Goal: Information Seeking & Learning: Check status

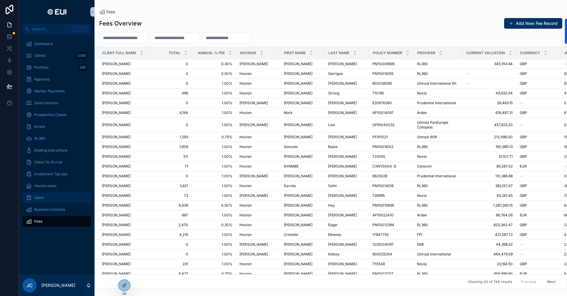
click at [42, 197] on span "Users" at bounding box center [39, 197] width 10 height 5
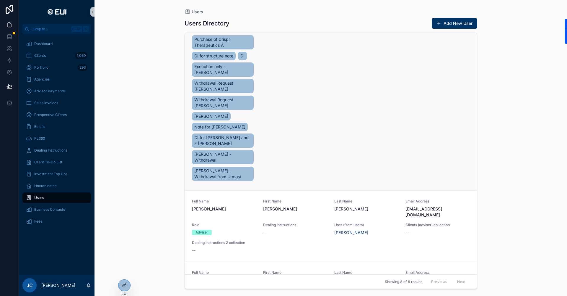
scroll to position [443, 0]
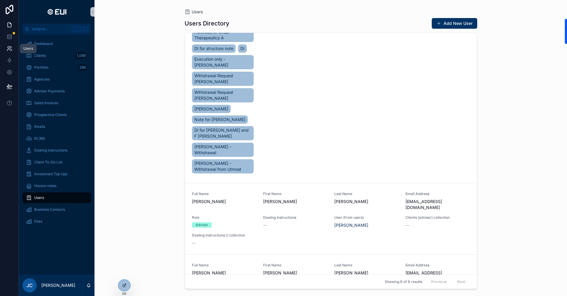
click at [10, 47] on icon at bounding box center [10, 49] width 6 height 6
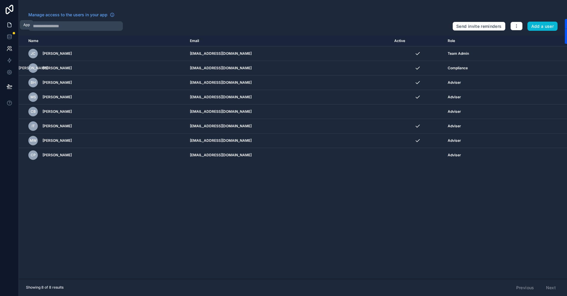
click at [8, 27] on icon at bounding box center [10, 25] width 6 height 6
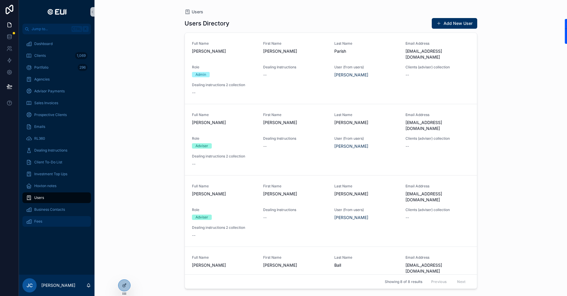
click at [38, 223] on span "Fees" at bounding box center [38, 221] width 8 height 5
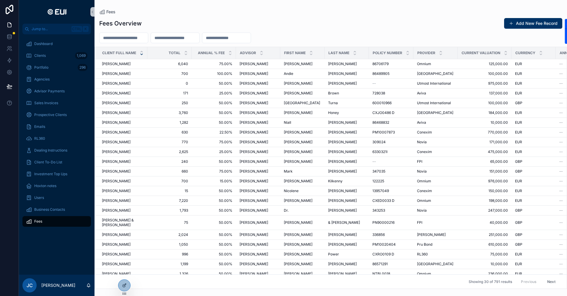
click at [140, 54] on icon "scrollable content" at bounding box center [142, 54] width 4 height 4
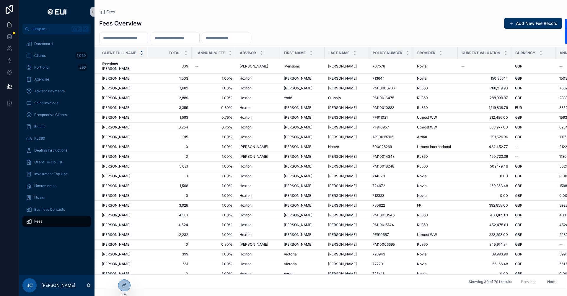
click at [143, 52] on icon "scrollable content" at bounding box center [142, 51] width 2 height 1
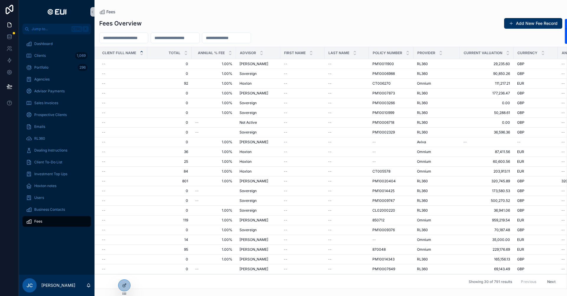
scroll to position [82, 0]
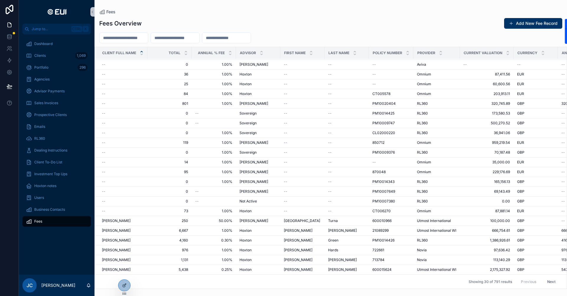
click at [543, 277] on button "Next" at bounding box center [551, 281] width 17 height 9
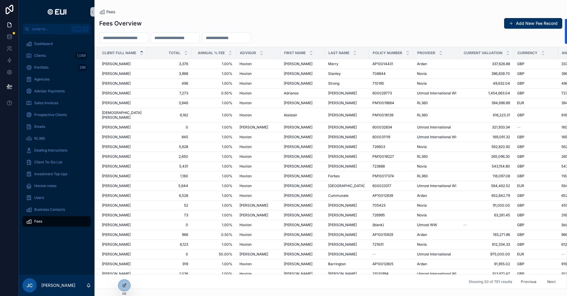
click at [543, 277] on button "Next" at bounding box center [551, 281] width 17 height 9
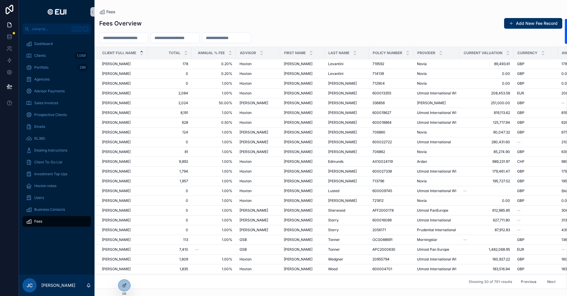
click at [548, 277] on button "Next" at bounding box center [551, 281] width 17 height 9
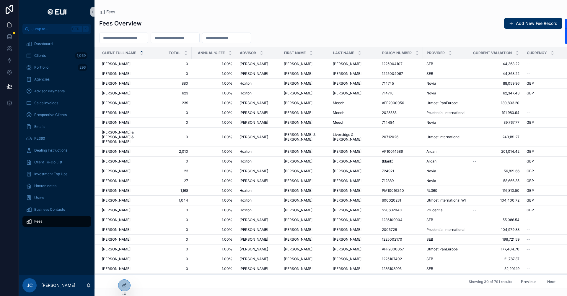
click at [548, 277] on button "Next" at bounding box center [551, 281] width 17 height 9
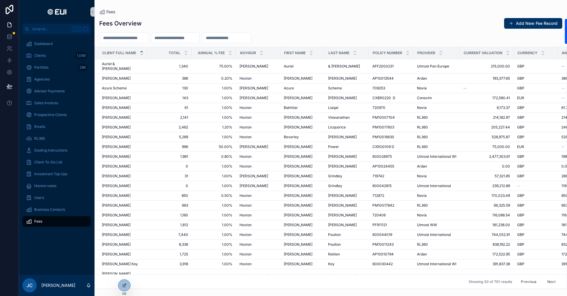
click at [182, 53] on div "Total" at bounding box center [170, 52] width 44 height 11
click at [187, 53] on div "scrollable content" at bounding box center [186, 53] width 4 height 7
click at [187, 53] on icon "scrollable content" at bounding box center [186, 54] width 4 height 4
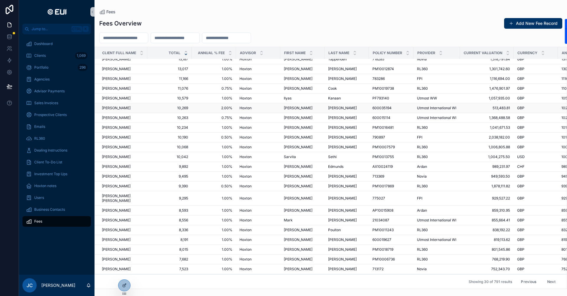
scroll to position [82, 0]
